Goal: Information Seeking & Learning: Learn about a topic

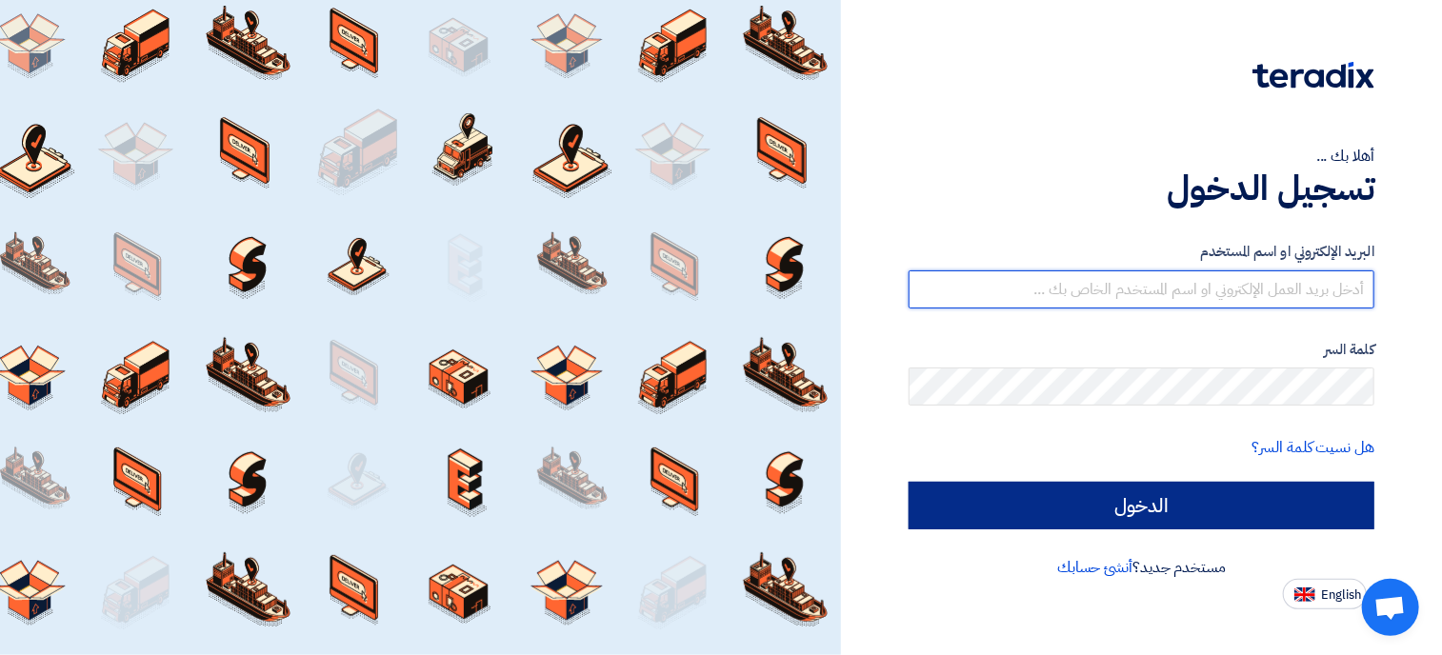
type input "[EMAIL_ADDRESS][DOMAIN_NAME]"
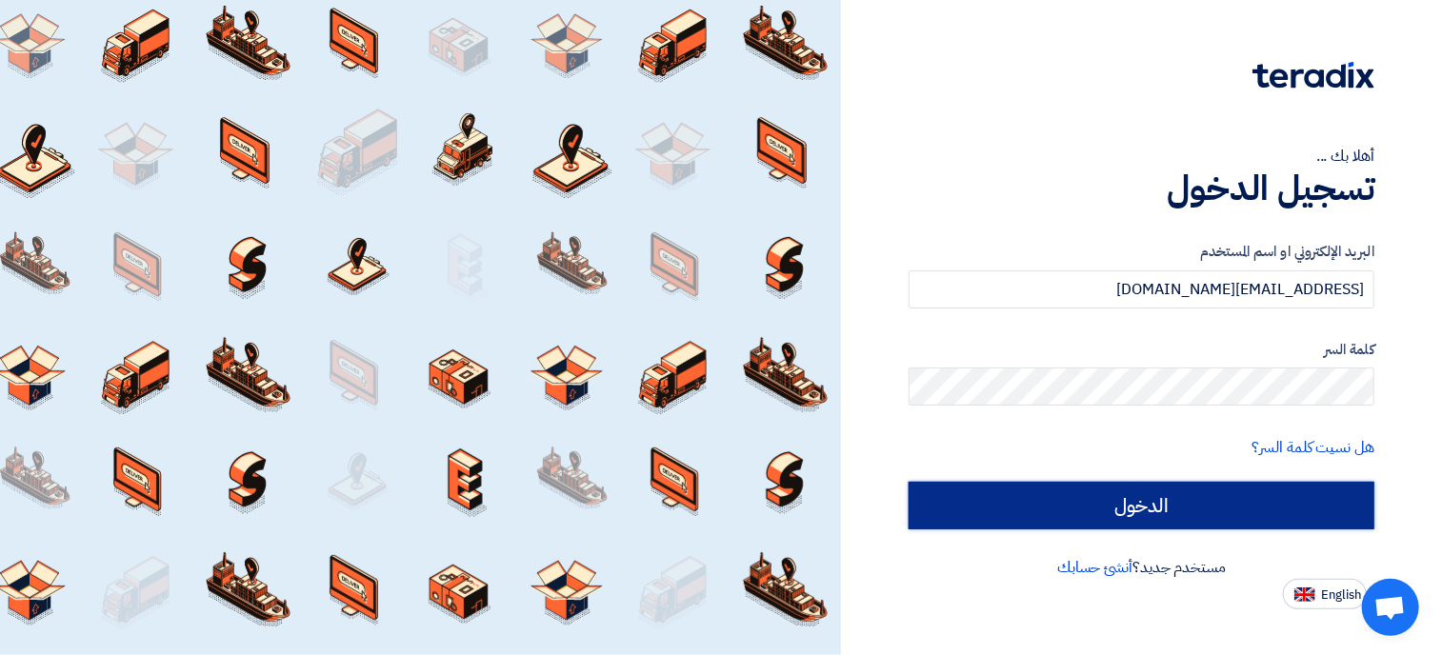
click at [1139, 505] on input "الدخول" at bounding box center [1142, 506] width 466 height 48
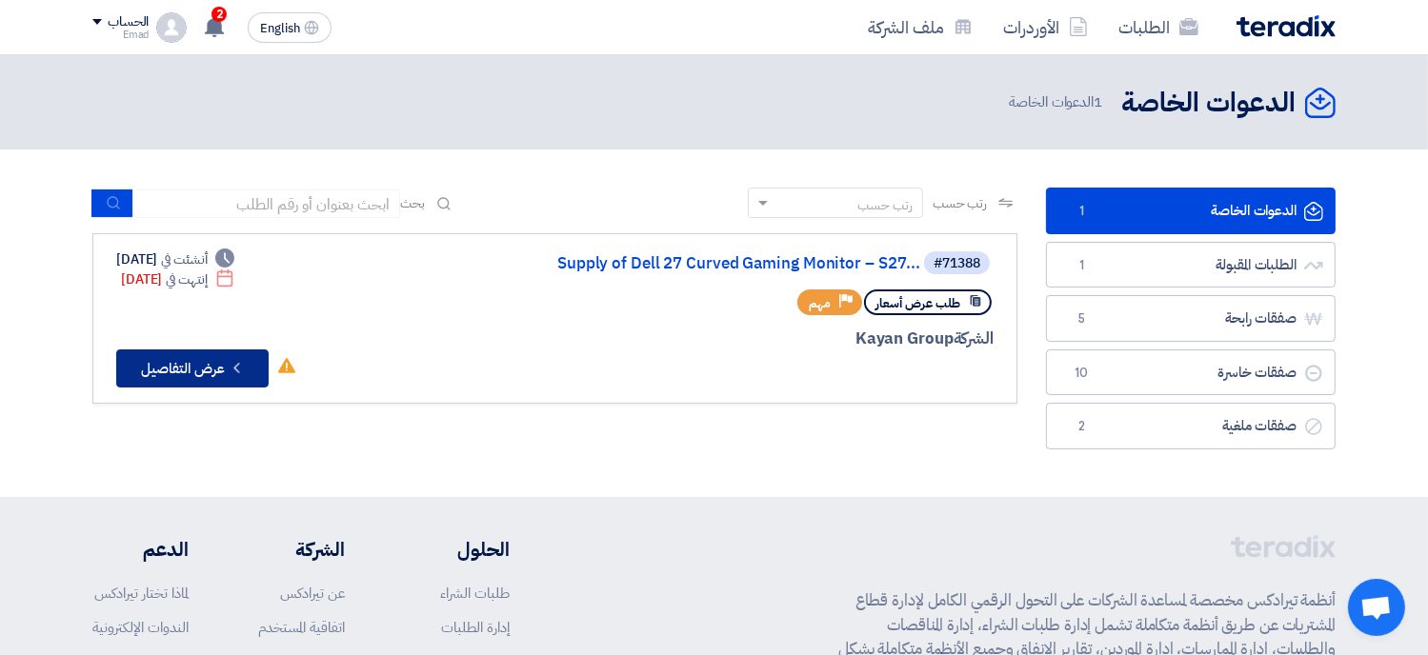
click at [202, 365] on button "Check details عرض التفاصيل" at bounding box center [192, 369] width 152 height 38
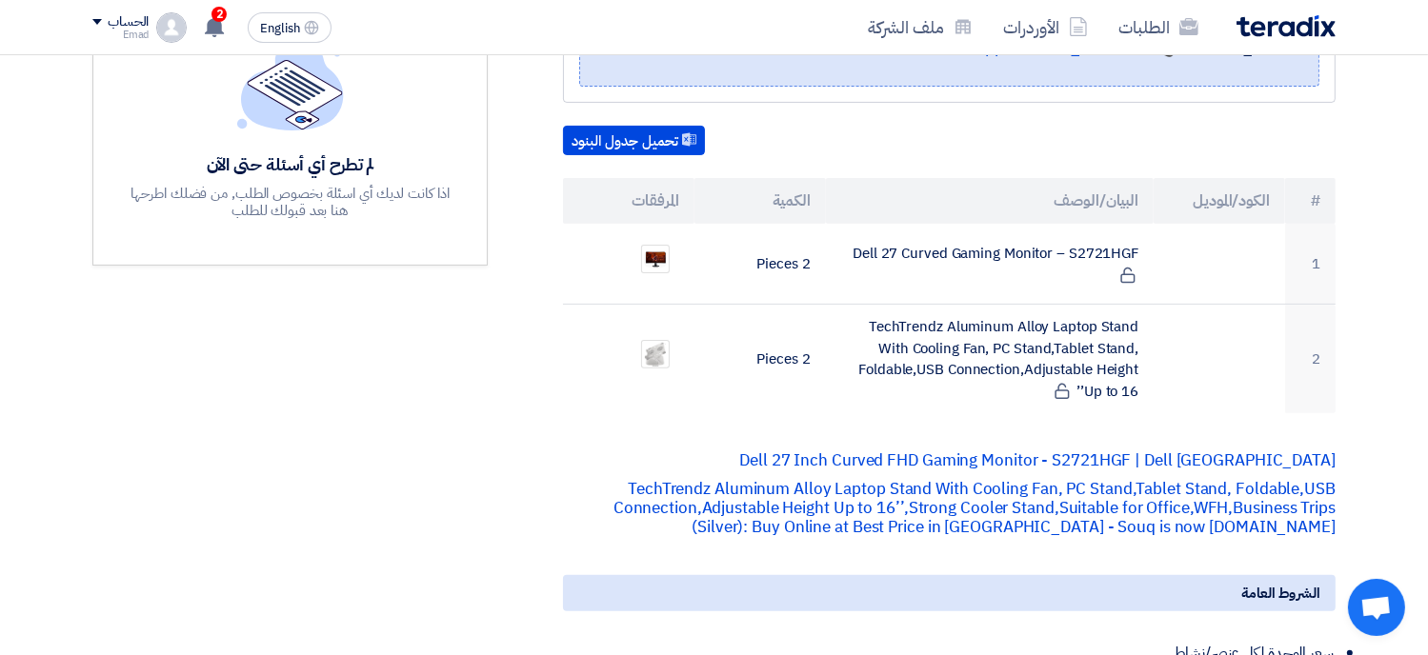
scroll to position [571, 0]
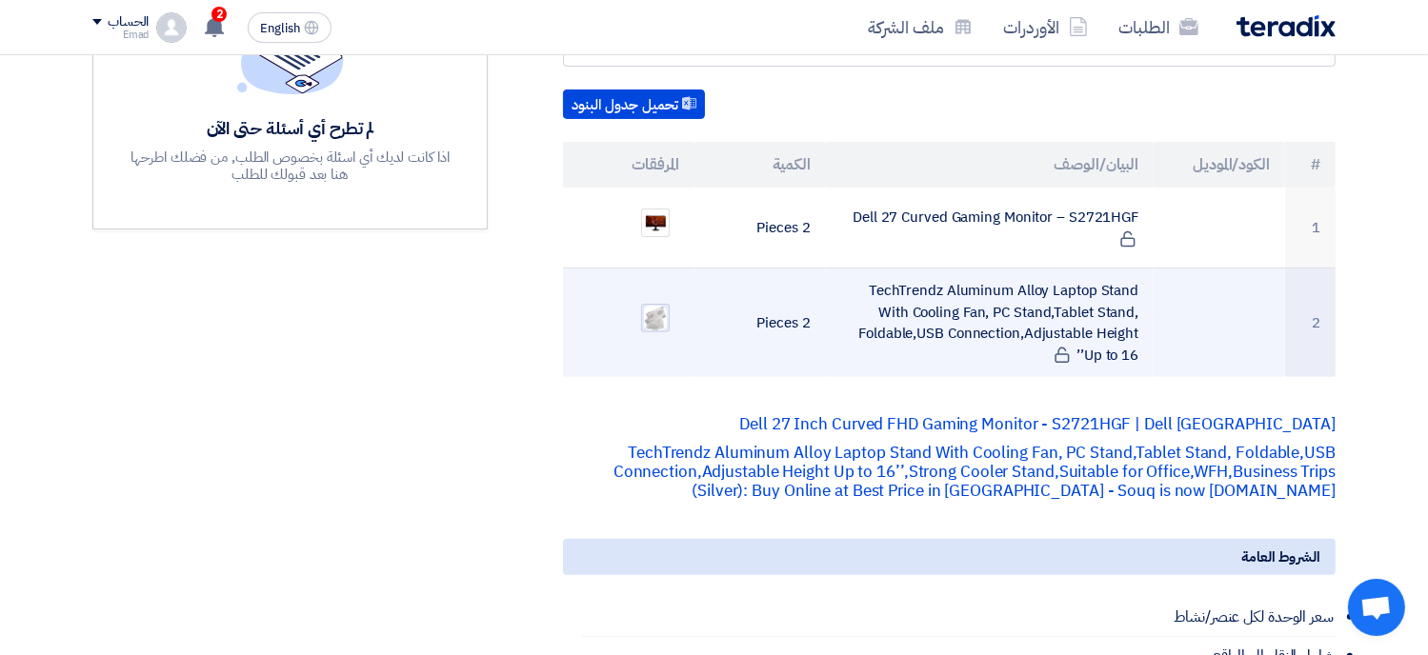
click at [656, 316] on img at bounding box center [655, 319] width 27 height 30
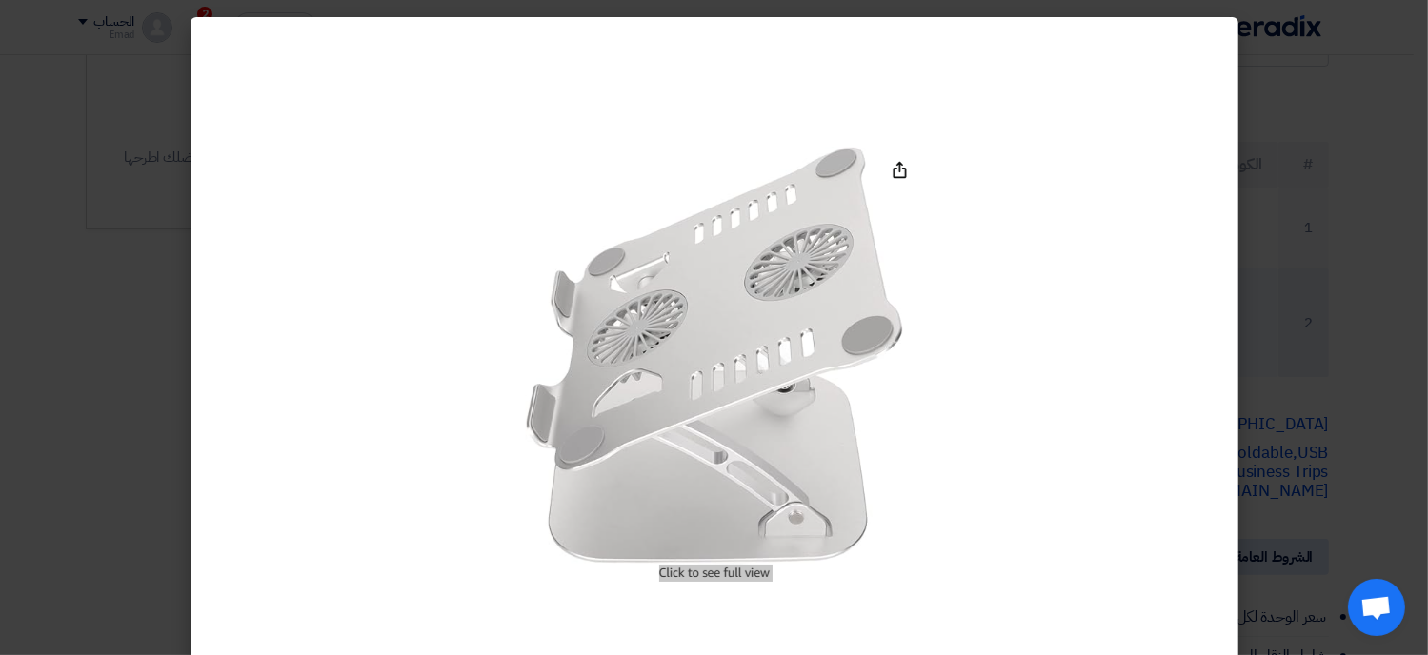
click at [656, 316] on img at bounding box center [713, 359] width 405 height 450
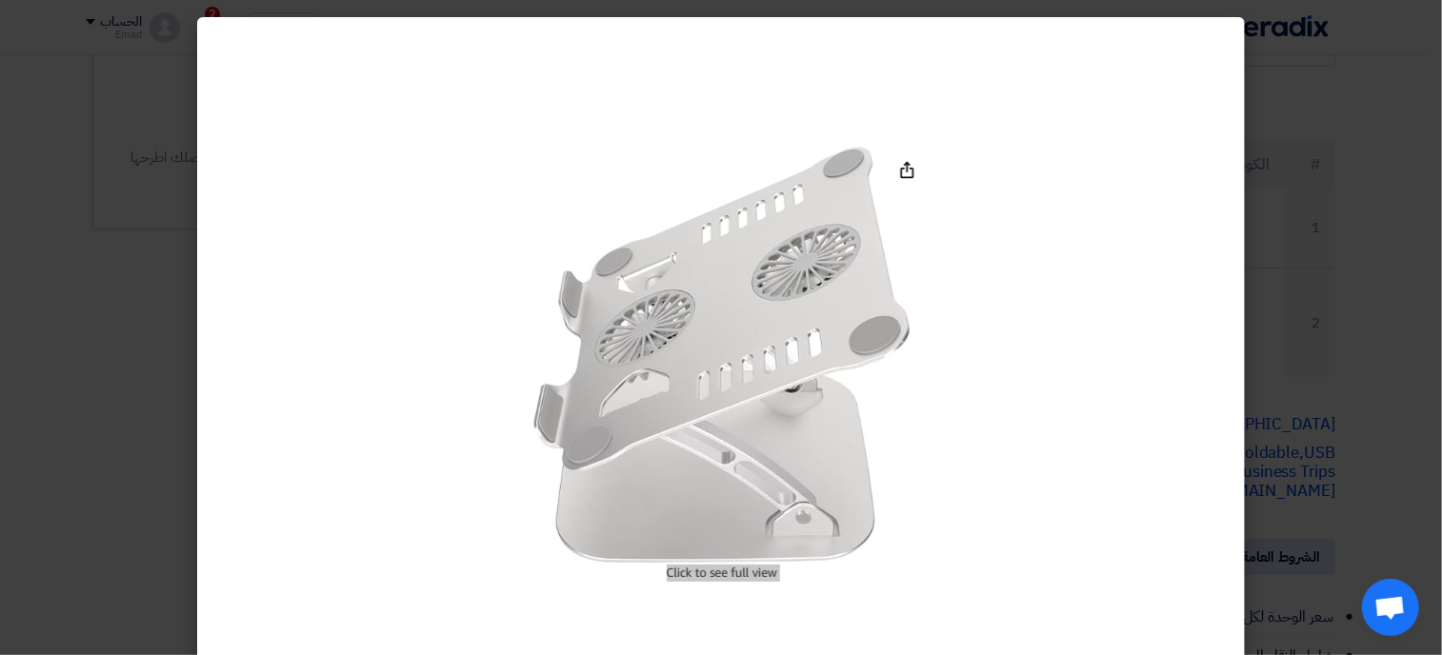
click at [125, 403] on modal-container at bounding box center [721, 327] width 1442 height 655
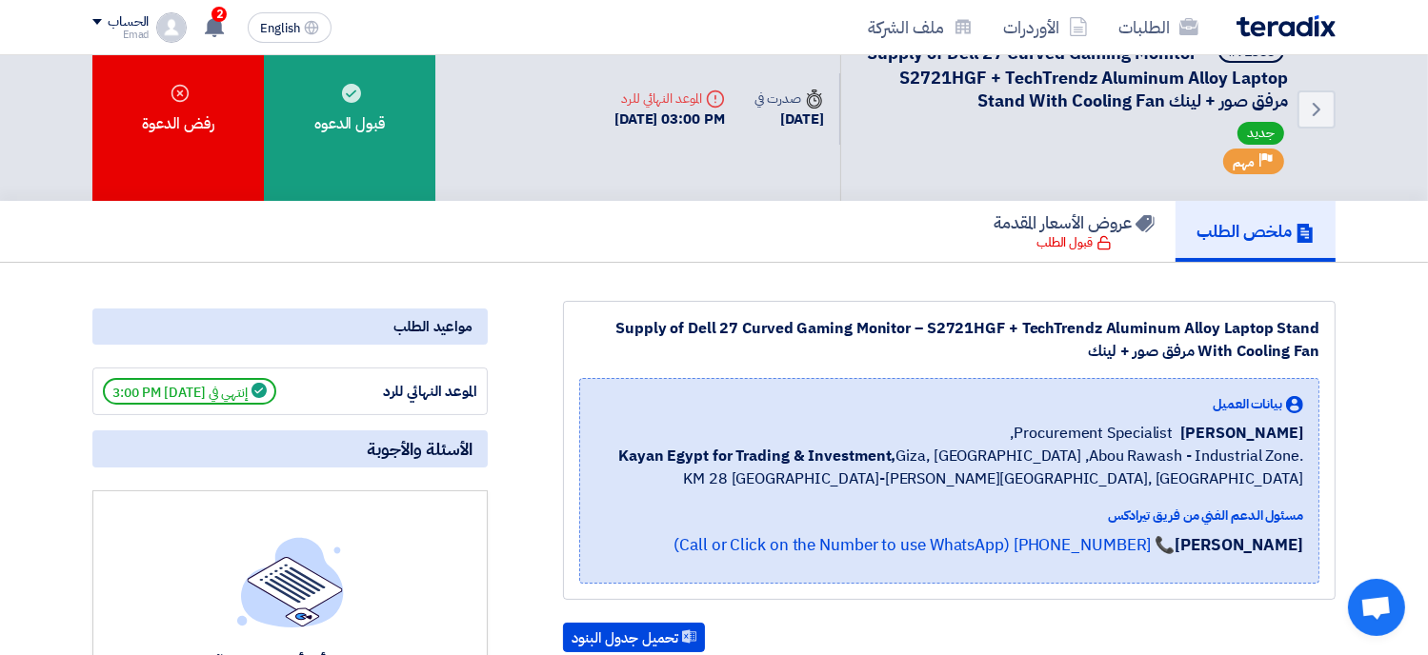
scroll to position [0, 0]
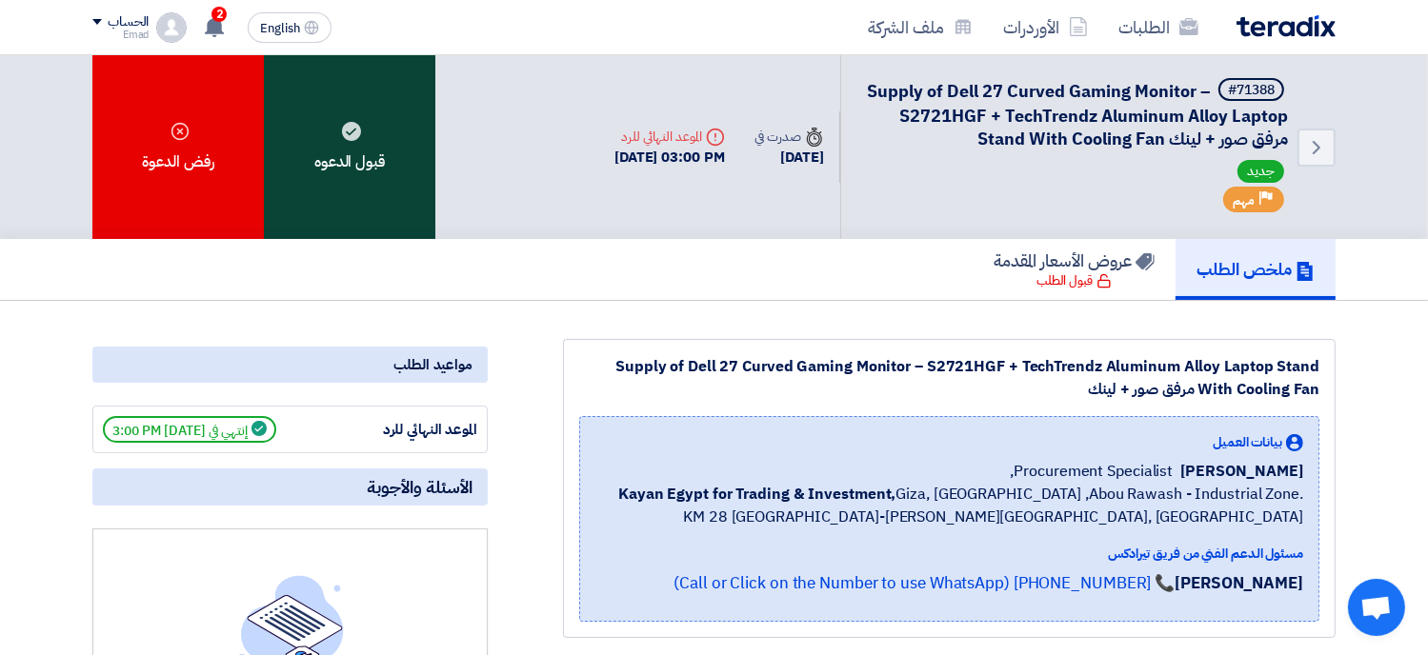
click at [354, 126] on use at bounding box center [351, 131] width 19 height 19
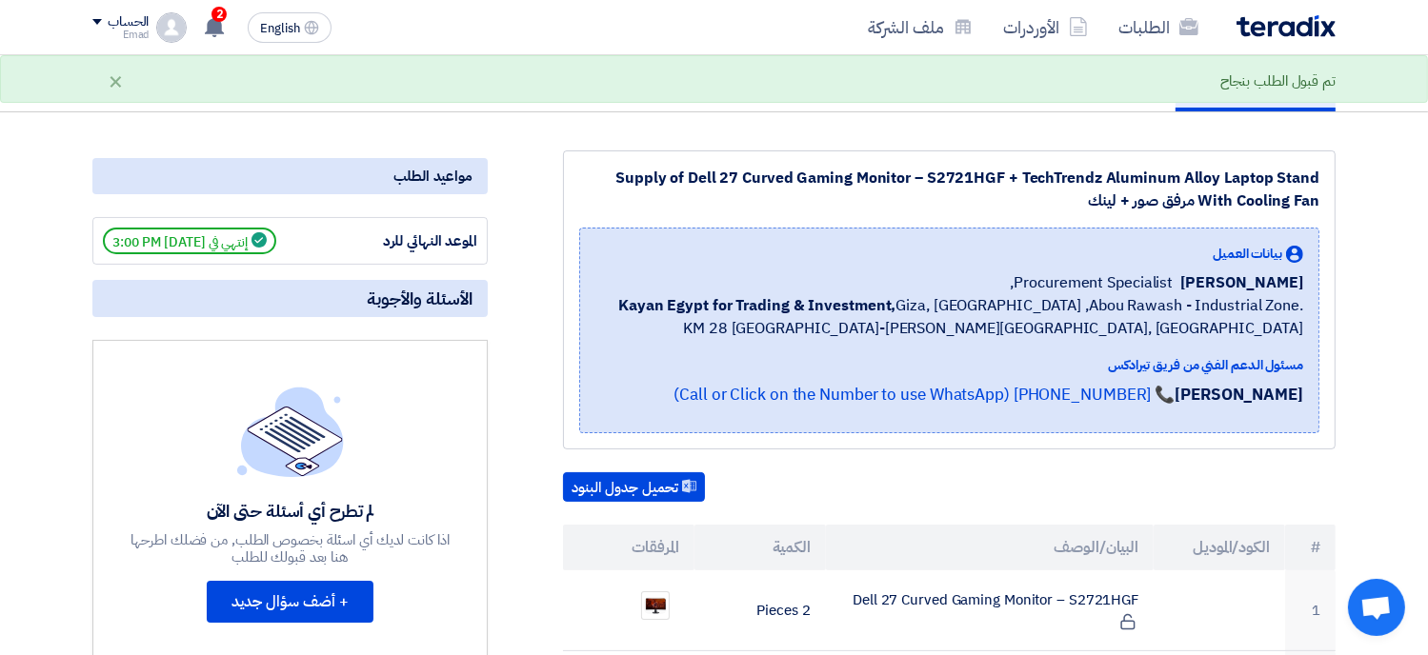
scroll to position [190, 0]
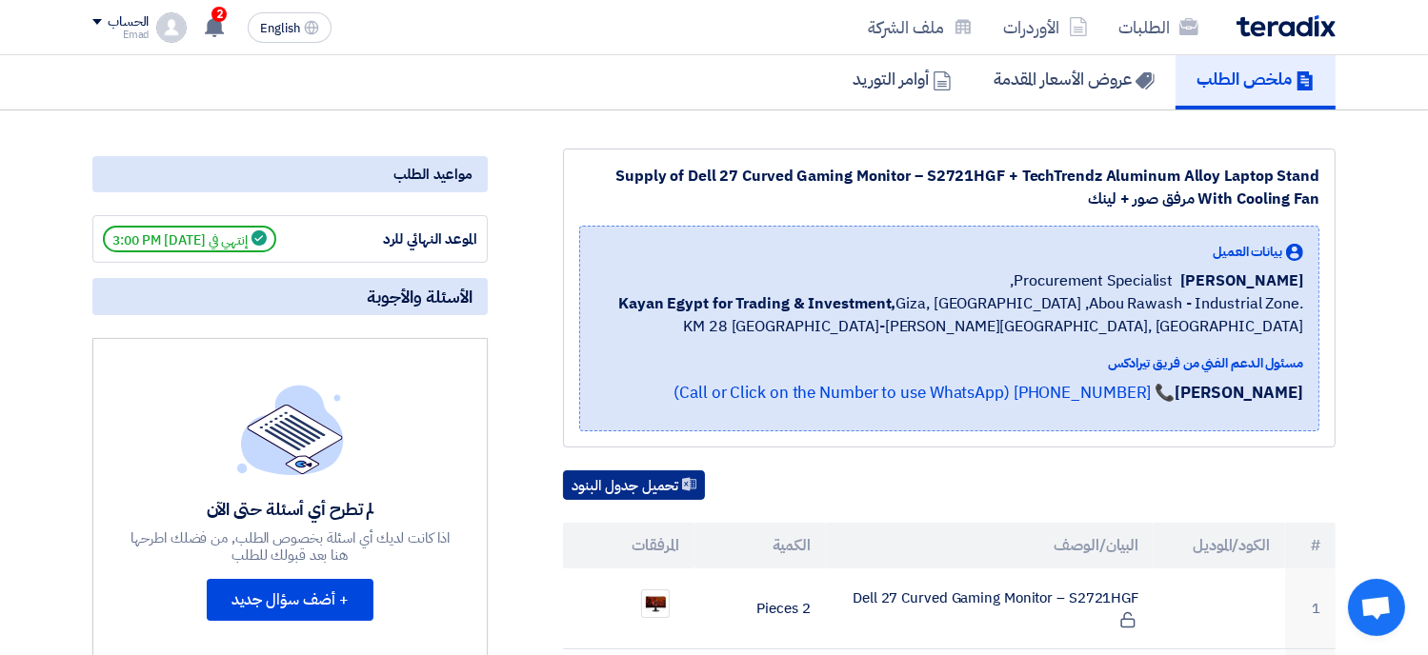
click at [632, 479] on button "تحميل جدول البنود" at bounding box center [634, 485] width 142 height 30
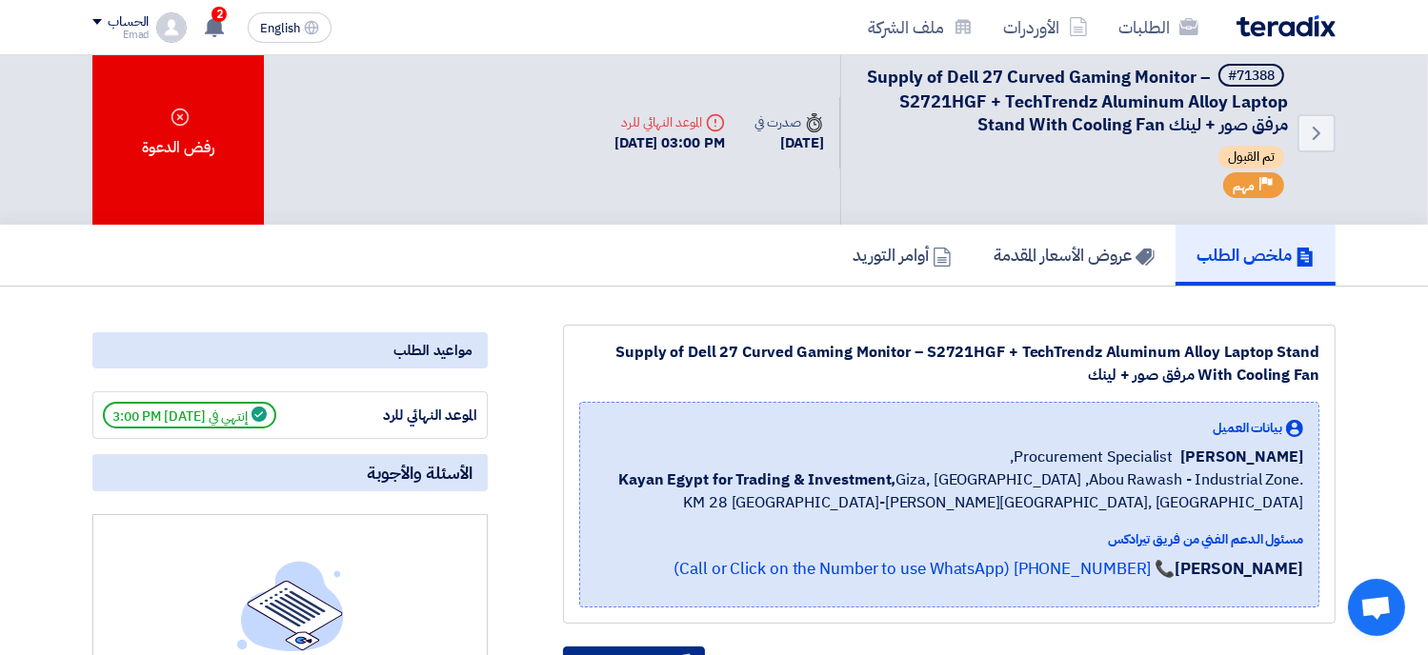
scroll to position [0, 0]
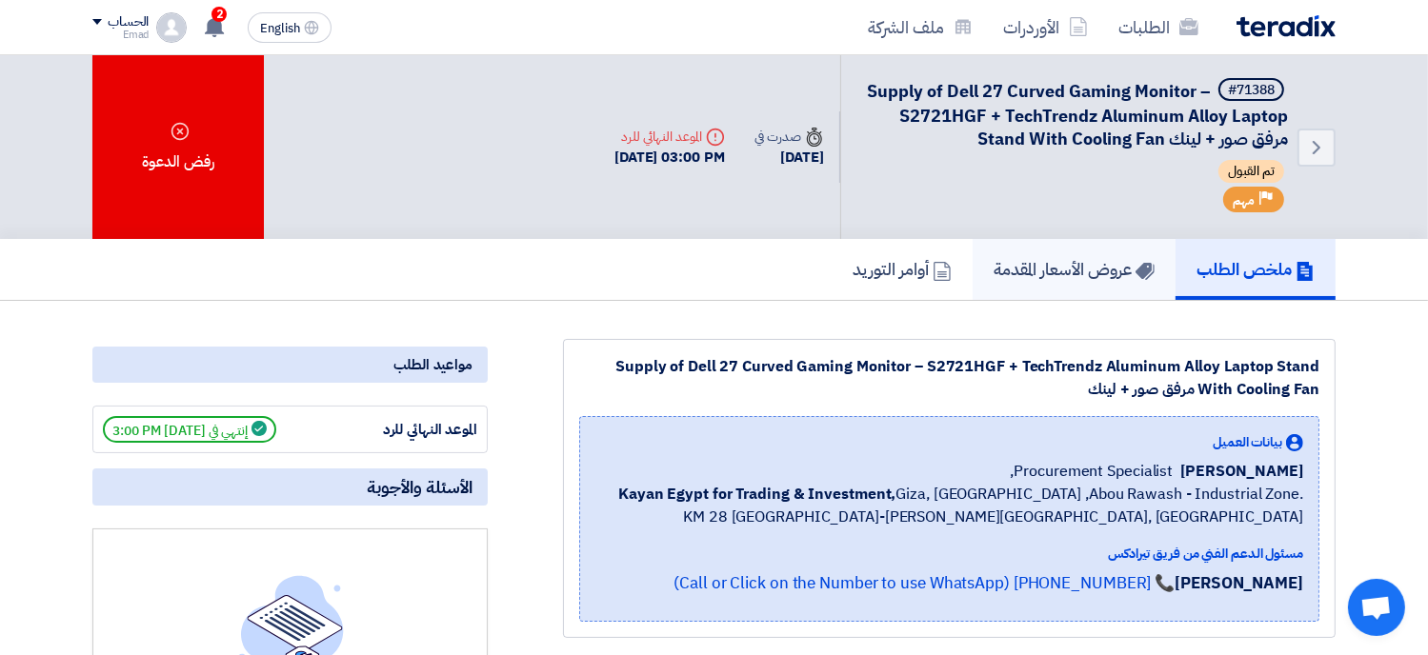
click at [1021, 270] on h5 "عروض الأسعار المقدمة" at bounding box center [1073, 269] width 161 height 22
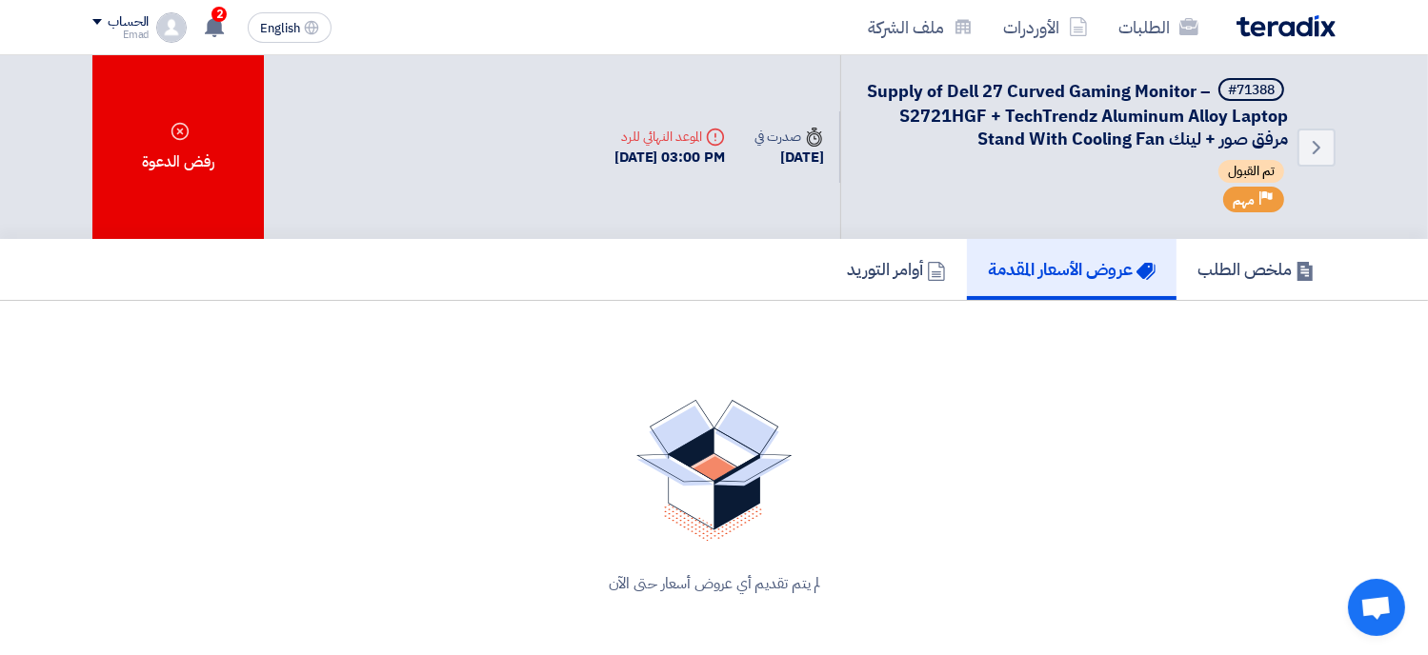
click at [1021, 270] on h5 "عروض الأسعار المقدمة" at bounding box center [1072, 269] width 168 height 22
click at [1090, 212] on div "#71388 Supply of Dell 27 Curved Gaming Monitor – S2721HGF + TechTrendz Aluminum…" at bounding box center [1076, 147] width 424 height 138
click at [427, 301] on section "لم يتم تقديم أي عروض أسعار حتى الآن" at bounding box center [714, 497] width 1428 height 393
click at [1268, 263] on h5 "ملخص الطلب" at bounding box center [1255, 269] width 117 height 22
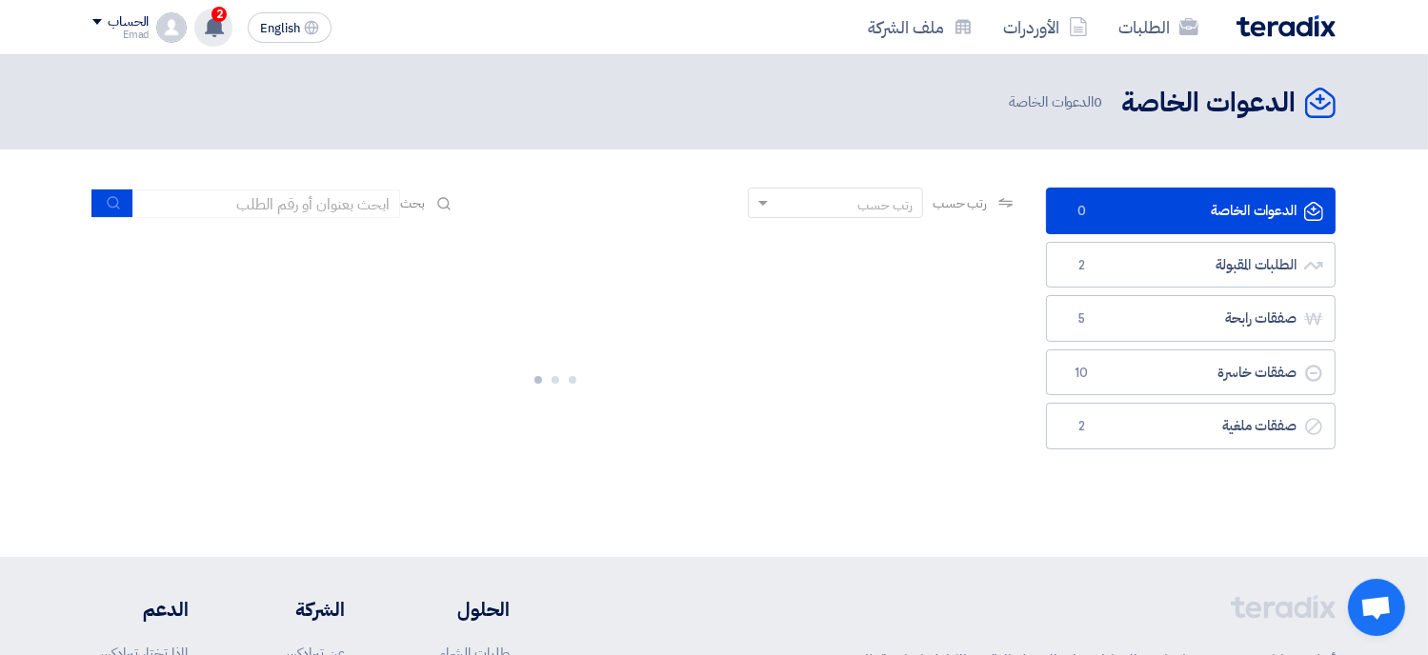
click at [218, 18] on span "2" at bounding box center [218, 14] width 15 height 15
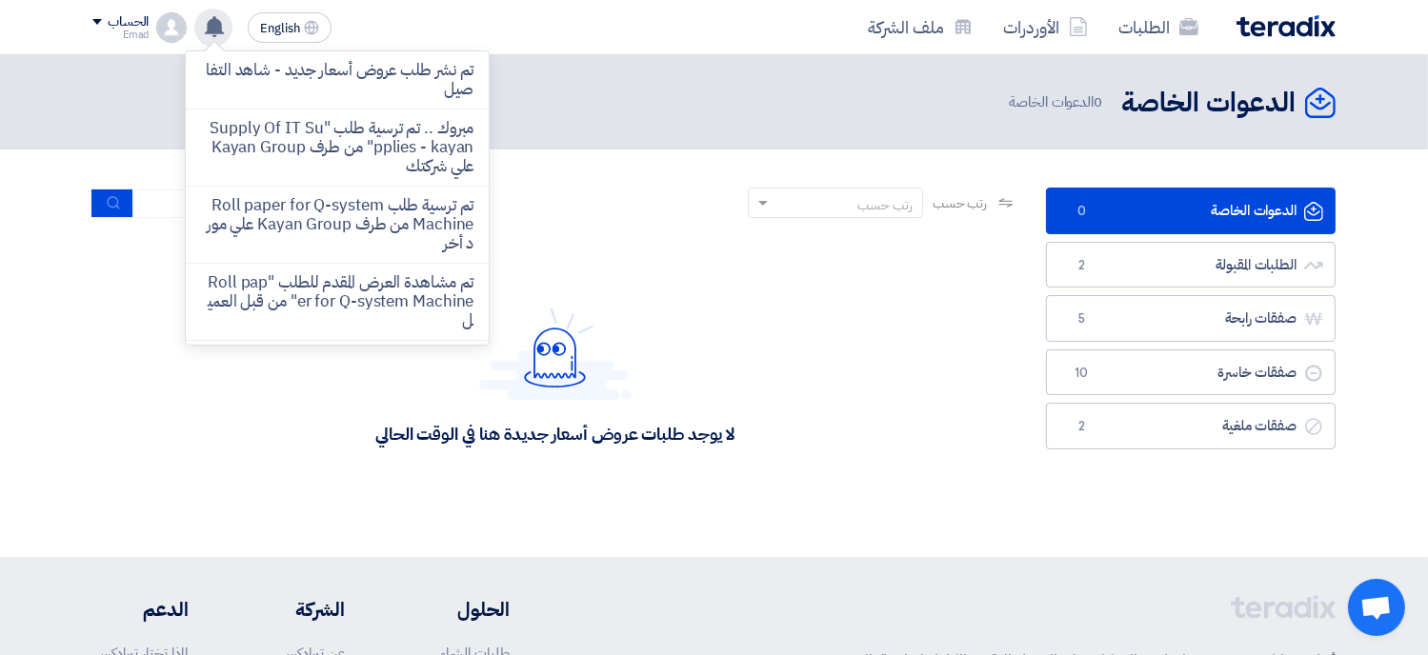
click at [793, 298] on div "لا يوجد طلبات عروض أسعار جديدة هنا في الوقت الحالي" at bounding box center [554, 376] width 925 height 286
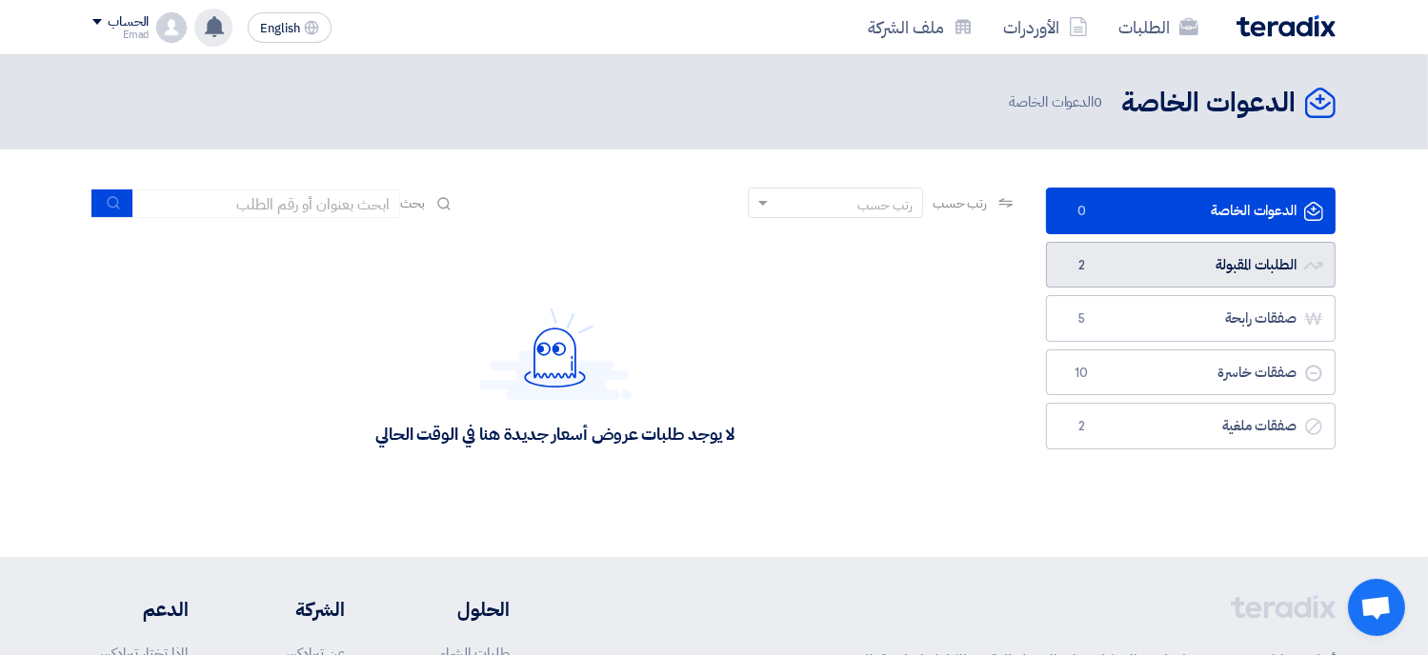
click at [1173, 262] on link "الطلبات المقبولة الطلبات المقبولة 2" at bounding box center [1191, 265] width 290 height 47
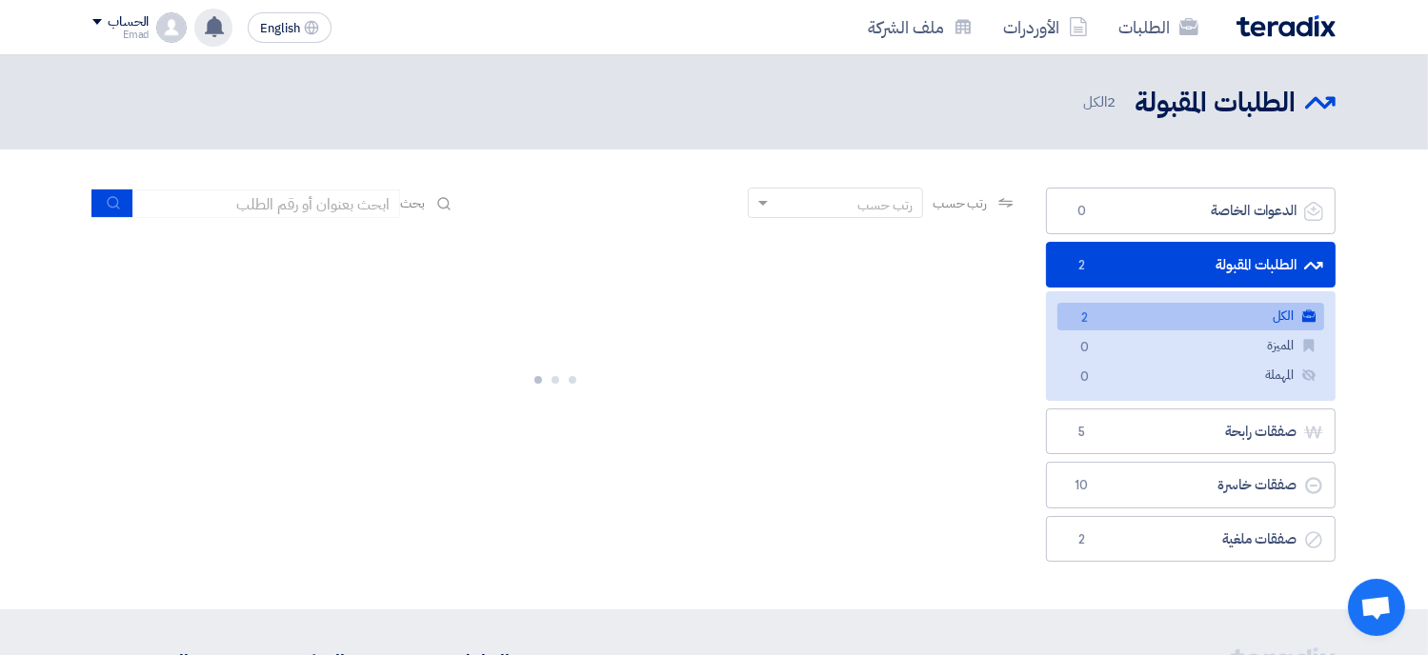
click at [1229, 315] on link "الكل الكل 2" at bounding box center [1190, 317] width 267 height 28
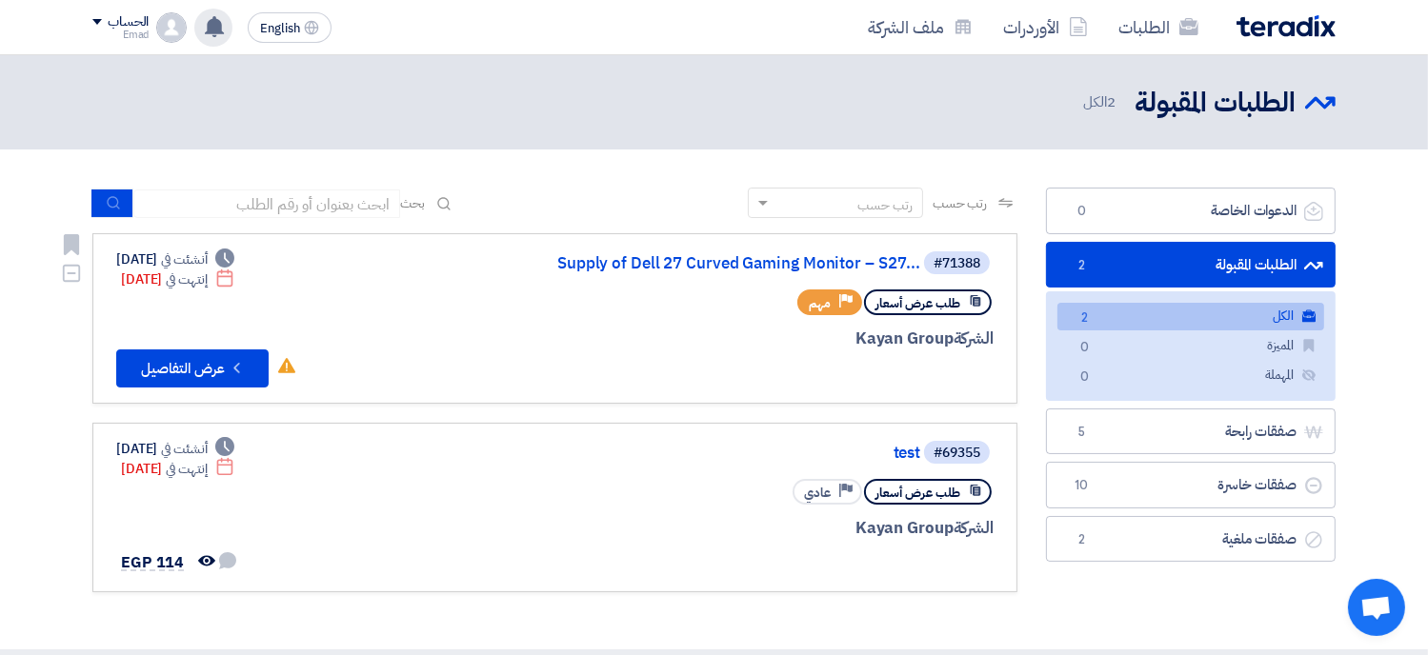
click at [977, 301] on icon at bounding box center [975, 300] width 13 height 13
click at [202, 365] on button "Check details عرض التفاصيل" at bounding box center [192, 369] width 152 height 38
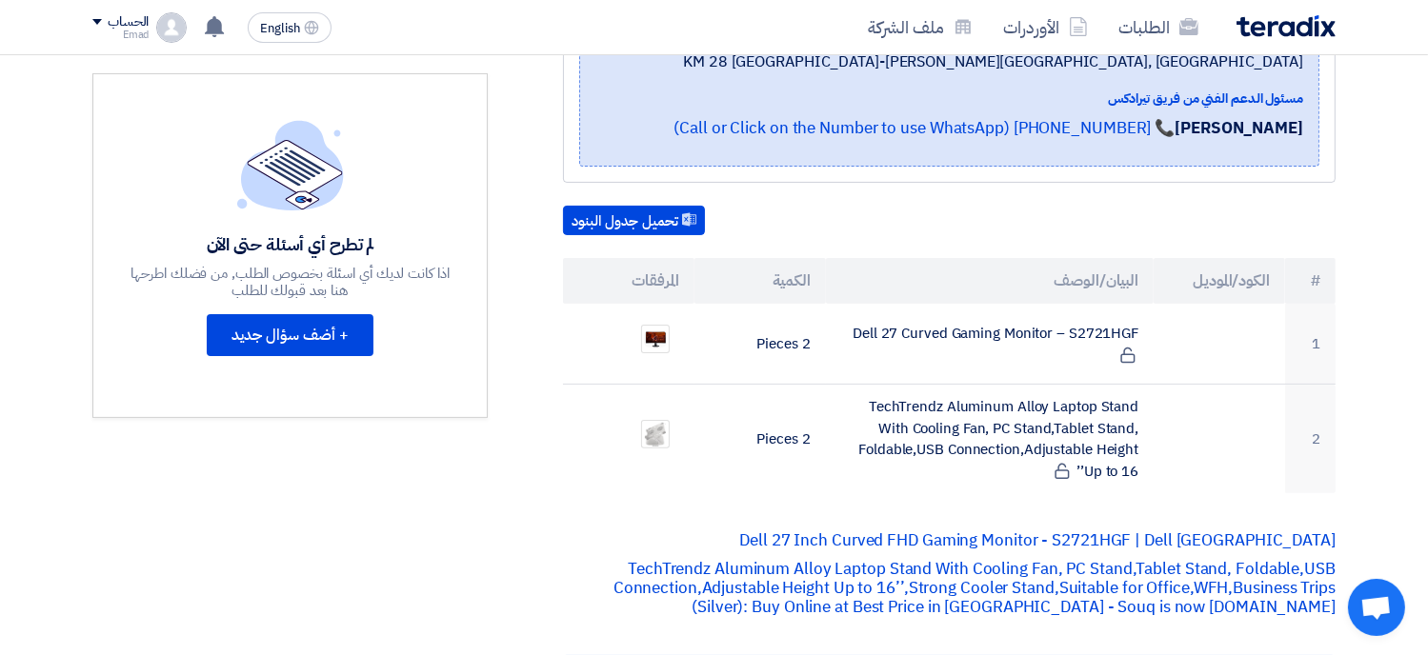
scroll to position [457, 0]
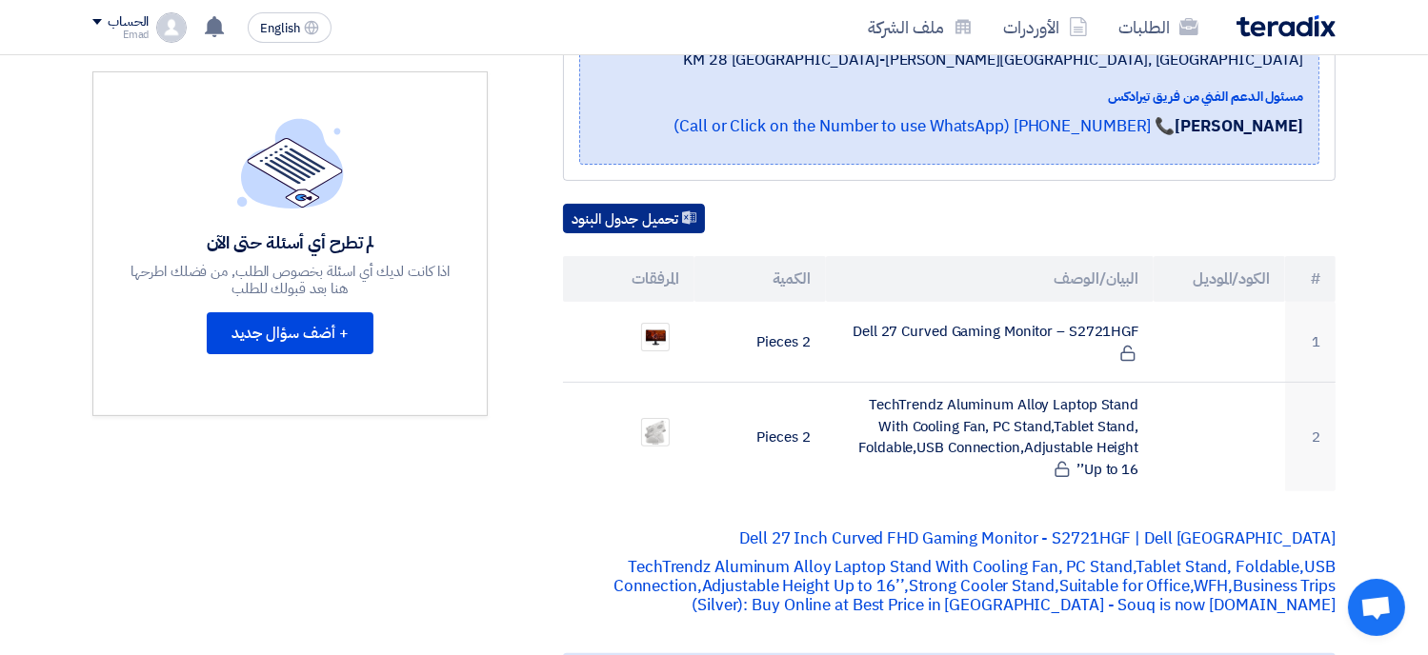
click at [632, 209] on button "تحميل جدول البنود" at bounding box center [634, 219] width 142 height 30
click at [1388, 617] on span "Open chat" at bounding box center [1375, 609] width 31 height 27
click at [1380, 611] on span "Open chat" at bounding box center [1375, 609] width 31 height 27
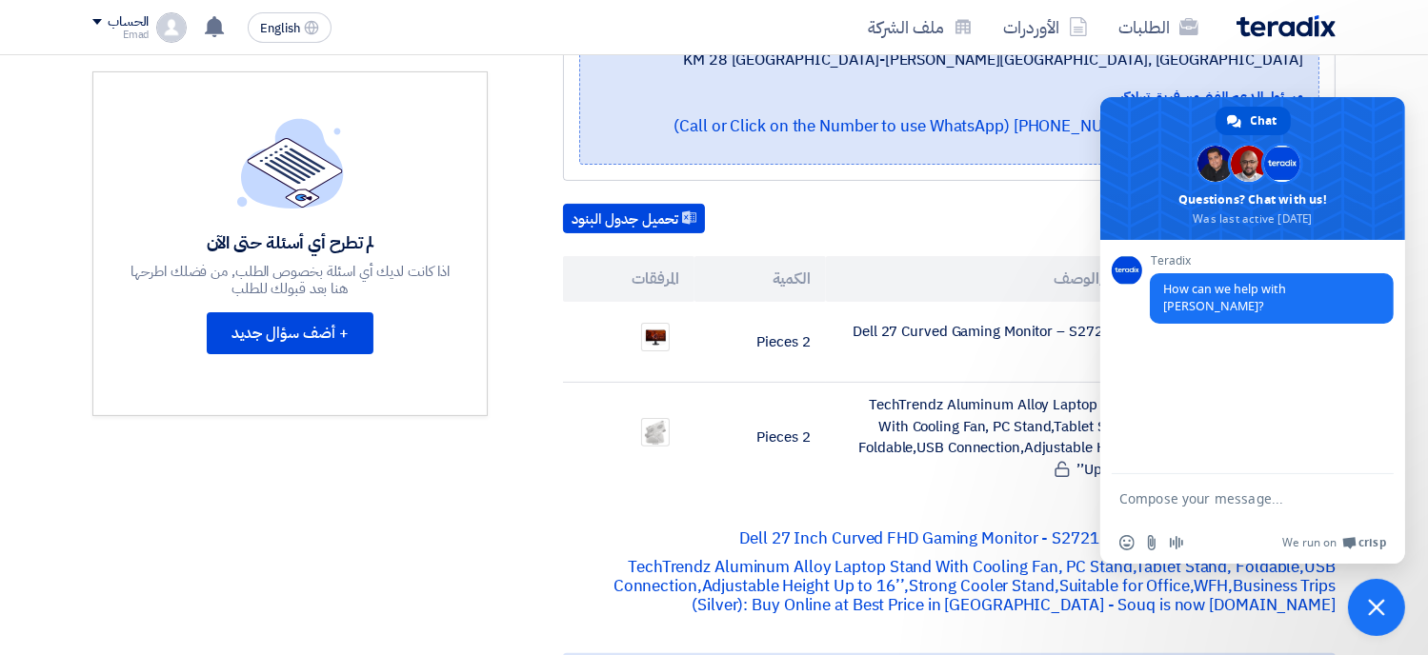
click at [383, 538] on div "مواعيد الطلب الموعد النهائي للرد إنتهي في [DATE] 3:00 PM الأسئلة والأجوبة لم تط…" at bounding box center [290, 607] width 424 height 1451
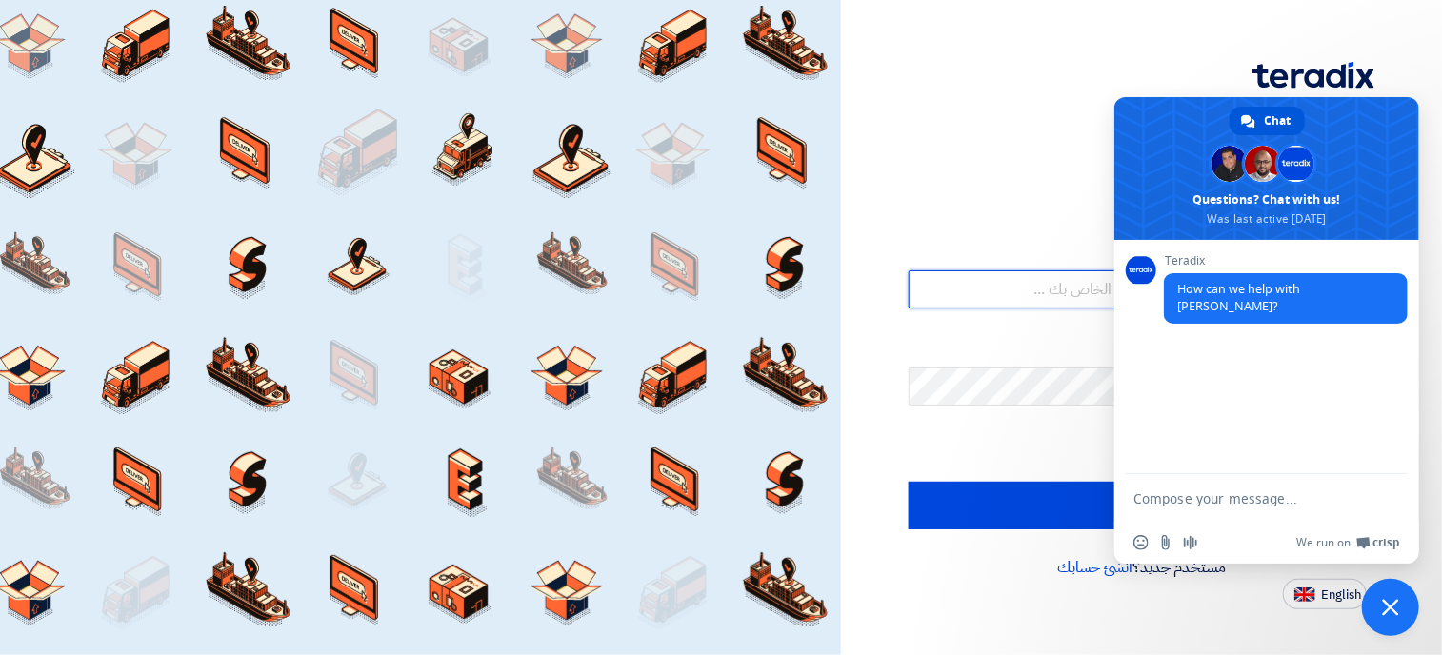
type input "[EMAIL_ADDRESS][DOMAIN_NAME]"
click at [1017, 119] on div "أهلا بك ... تسجيل الدخول البريد الإلكتروني او اسم المستخدم emadwafik1@hotmail.c…" at bounding box center [1141, 305] width 572 height 610
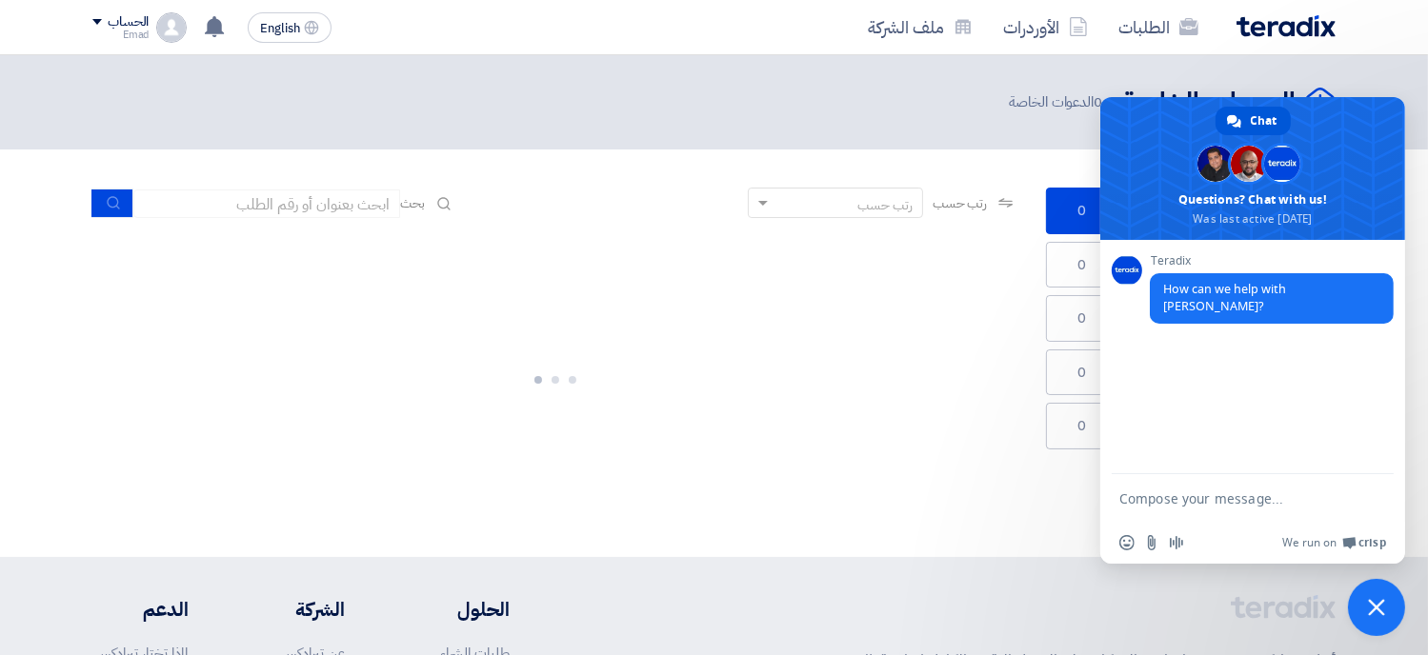
click at [1371, 601] on span "Close chat" at bounding box center [1376, 607] width 17 height 17
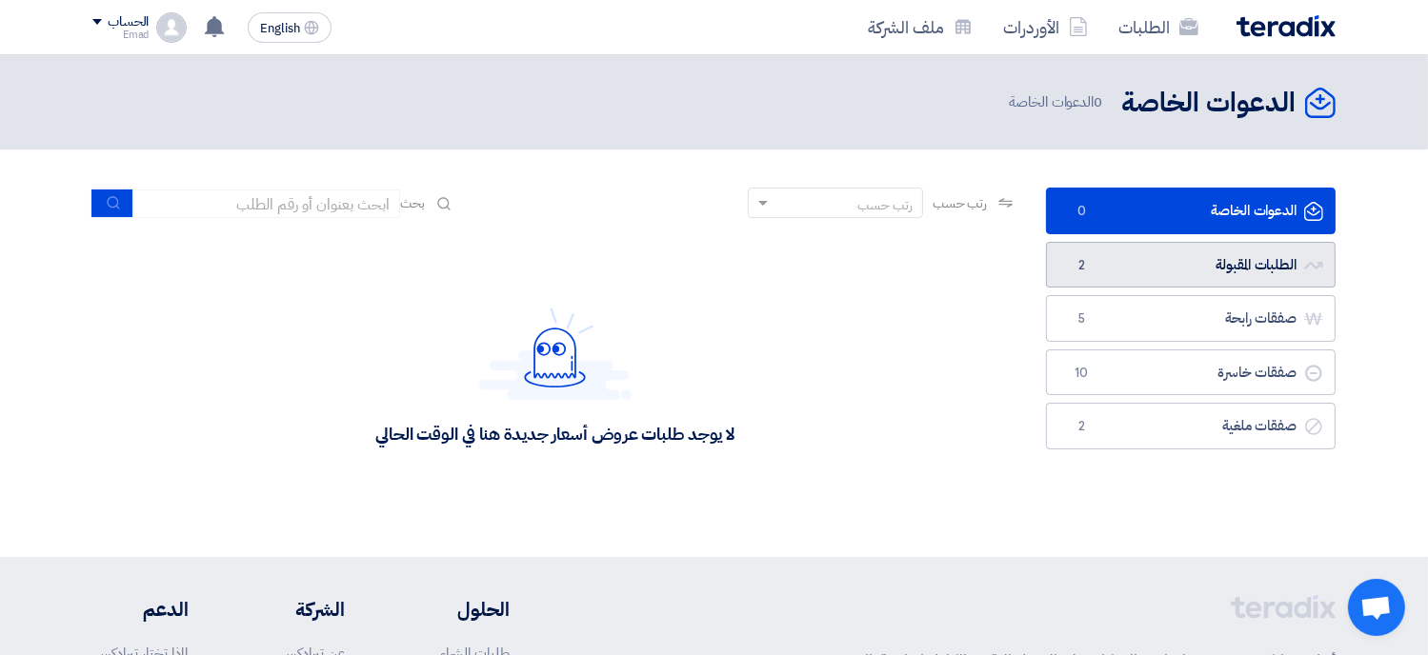
click at [1158, 258] on link "الطلبات المقبولة الطلبات المقبولة 2" at bounding box center [1191, 265] width 290 height 47
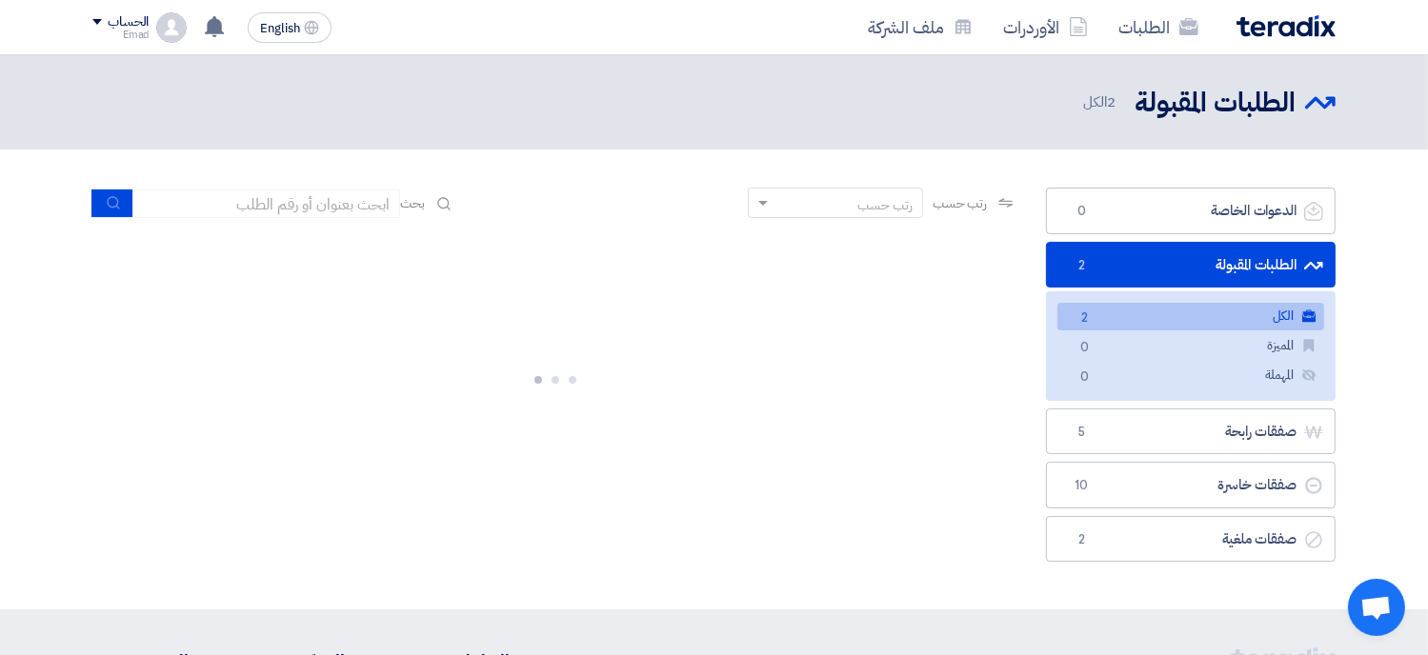
click at [1157, 313] on link "الكل الكل 2" at bounding box center [1190, 317] width 267 height 28
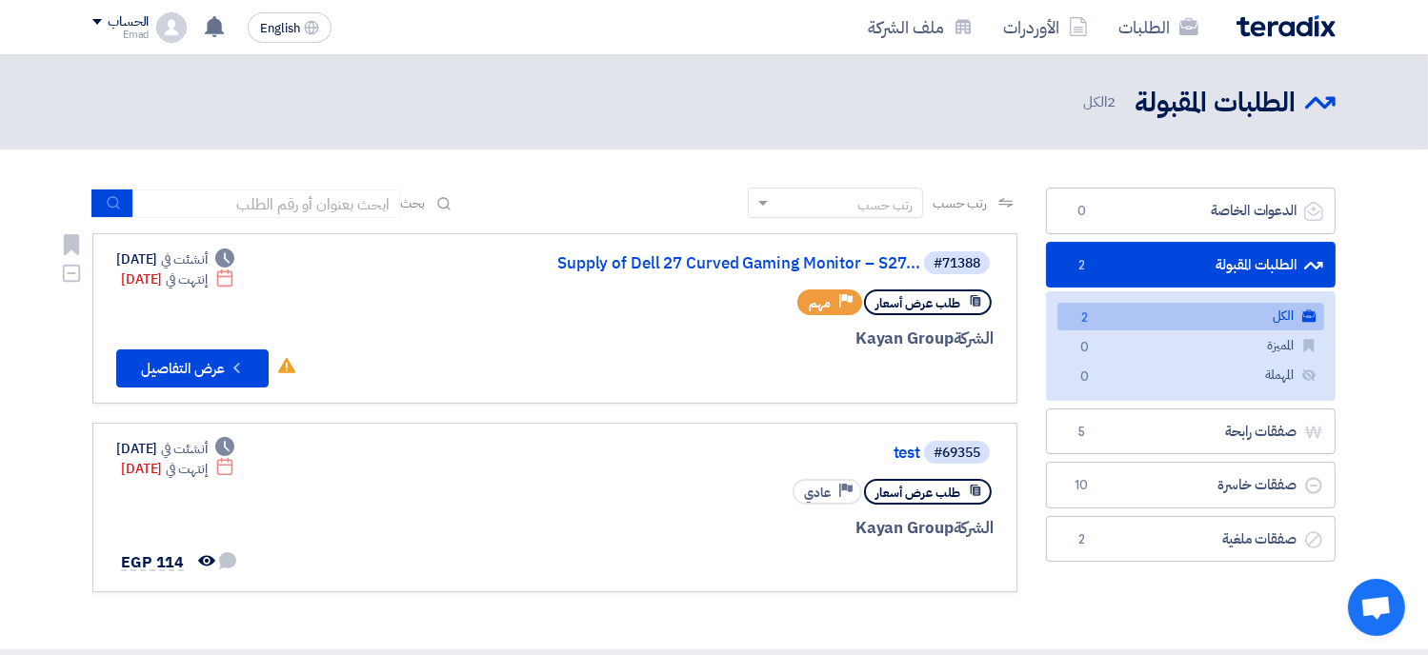
click at [926, 301] on span "طلب عرض أسعار" at bounding box center [917, 303] width 85 height 18
click at [758, 315] on div "طلب عرض أسعار Priority مهم" at bounding box center [764, 302] width 458 height 33
click at [198, 364] on button "Check details عرض التفاصيل" at bounding box center [192, 369] width 152 height 38
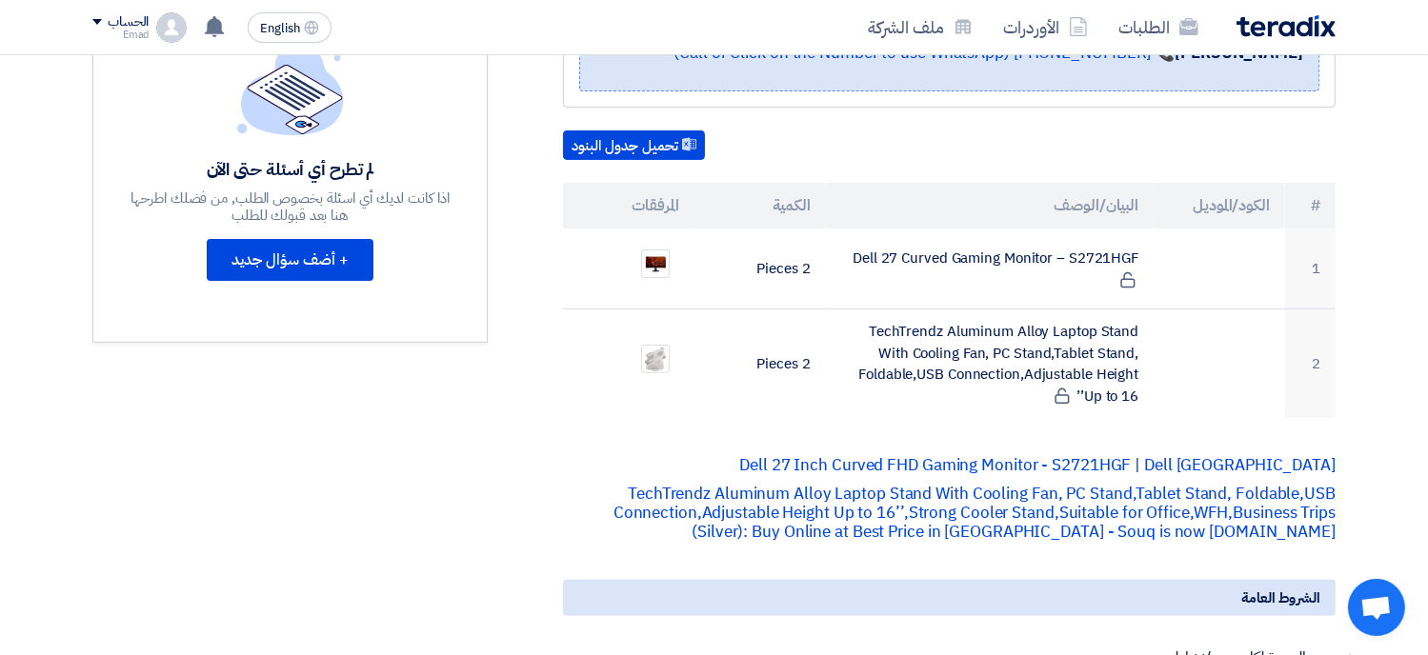
scroll to position [533, 0]
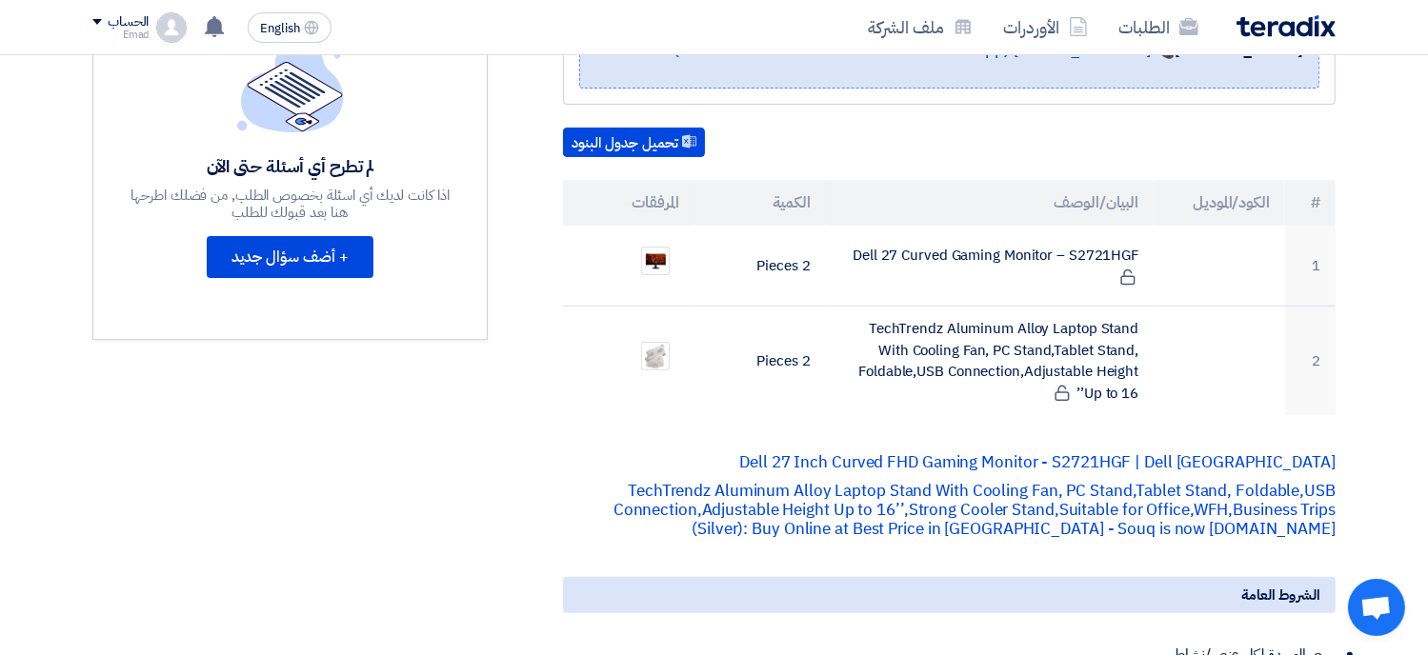
click at [295, 541] on div "مواعيد الطلب الموعد النهائي للرد إنتهي في [DATE] 3:00 PM الأسئلة والأجوبة لم تط…" at bounding box center [290, 522] width 424 height 1432
